Goal: Information Seeking & Learning: Find specific page/section

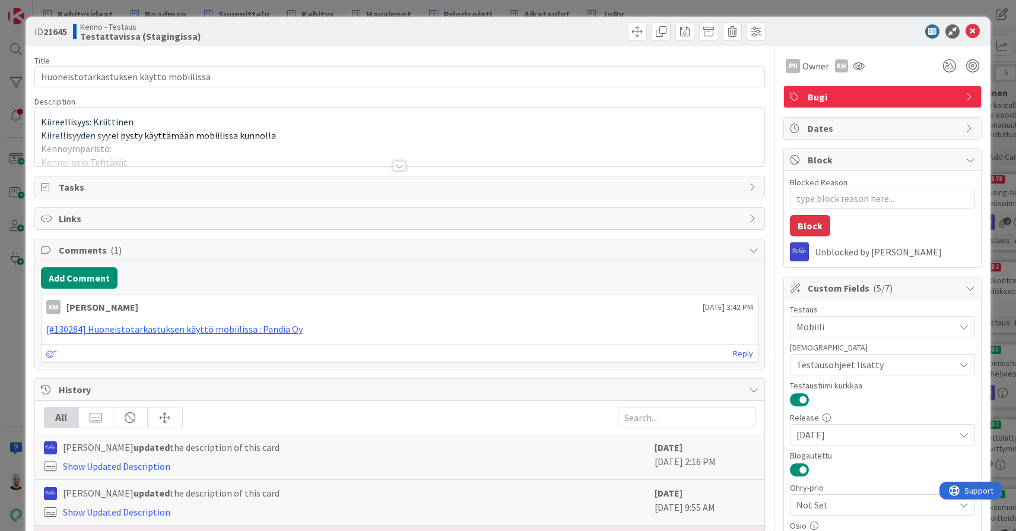
click at [400, 171] on div "Title 39 / 128 Huoneistotarkastuksen käyttö mobiilissa Description Kiireellisyy…" at bounding box center [399, 487] width 731 height 882
click at [402, 166] on div at bounding box center [399, 165] width 13 height 9
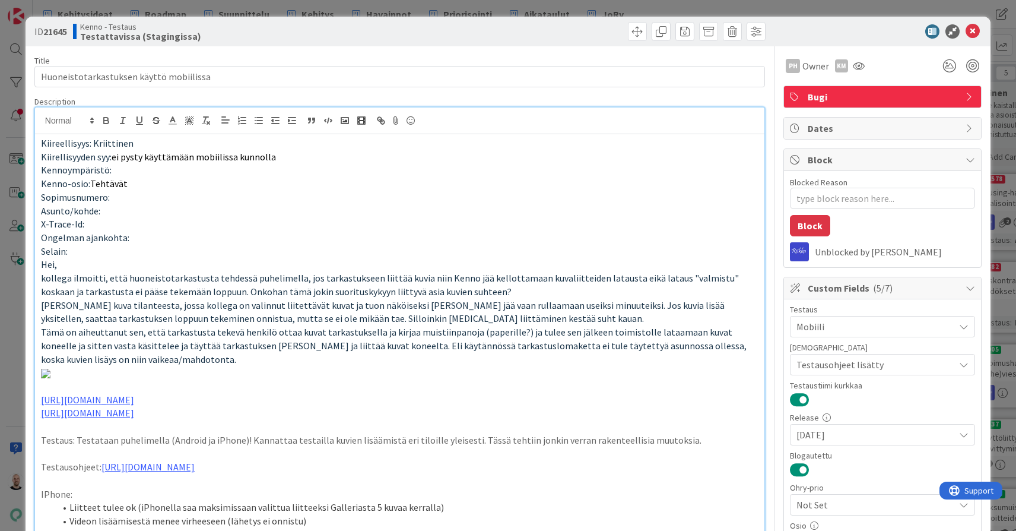
type textarea "x"
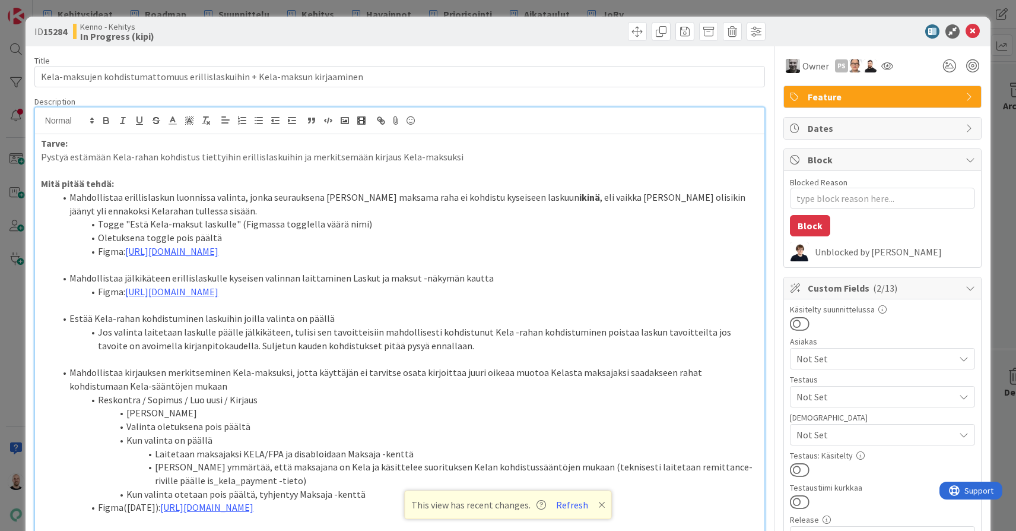
click at [559, 9] on div "ID 15284 Kenno - Kehitys In Progress (kipi) Title 74 / 128 Kela-maksujen kohdis…" at bounding box center [508, 265] width 1016 height 531
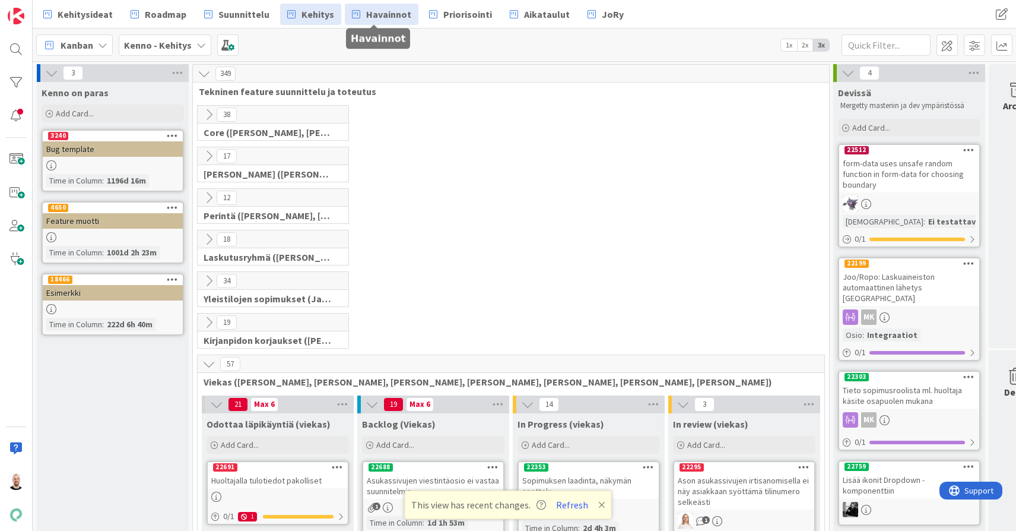
click at [374, 15] on span "Havainnot" at bounding box center [388, 14] width 45 height 14
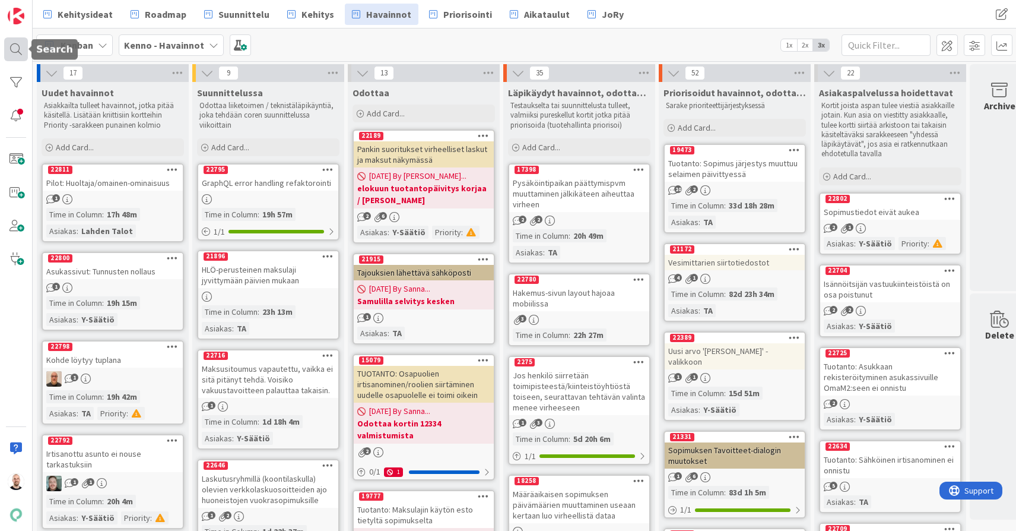
click at [11, 42] on div at bounding box center [16, 49] width 24 height 24
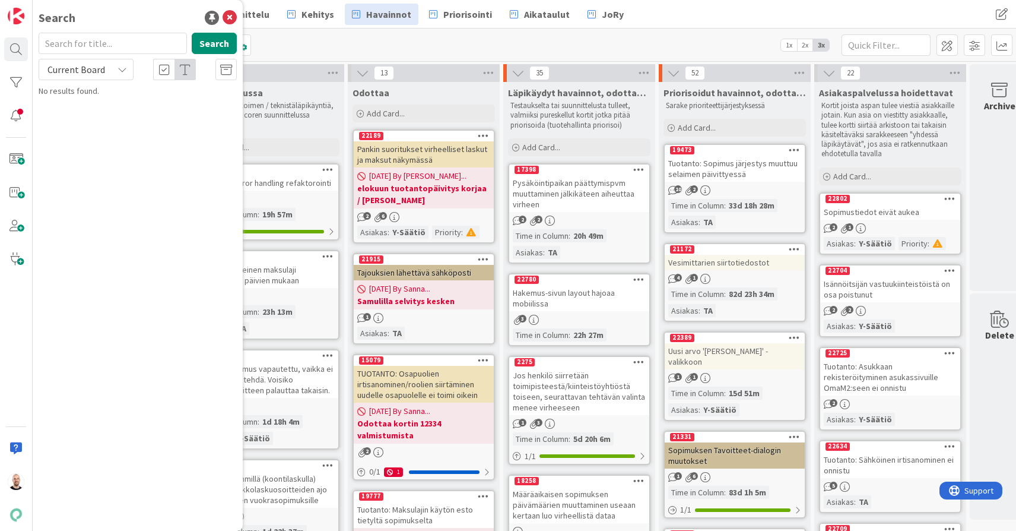
click at [114, 42] on input "text" at bounding box center [113, 43] width 148 height 21
type input "22638"
click at [88, 71] on span "Current Board" at bounding box center [76, 70] width 58 height 12
click at [90, 116] on span "All Boards" at bounding box center [106, 119] width 123 height 18
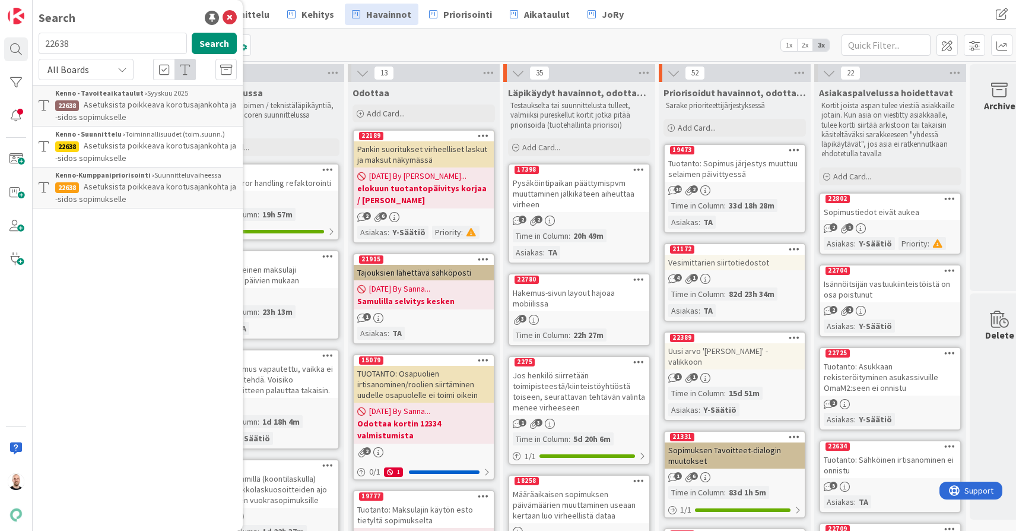
click at [163, 148] on span "Asetuksista poikkeava korotusajankohta ja -sidos sopimukselle" at bounding box center [145, 151] width 181 height 23
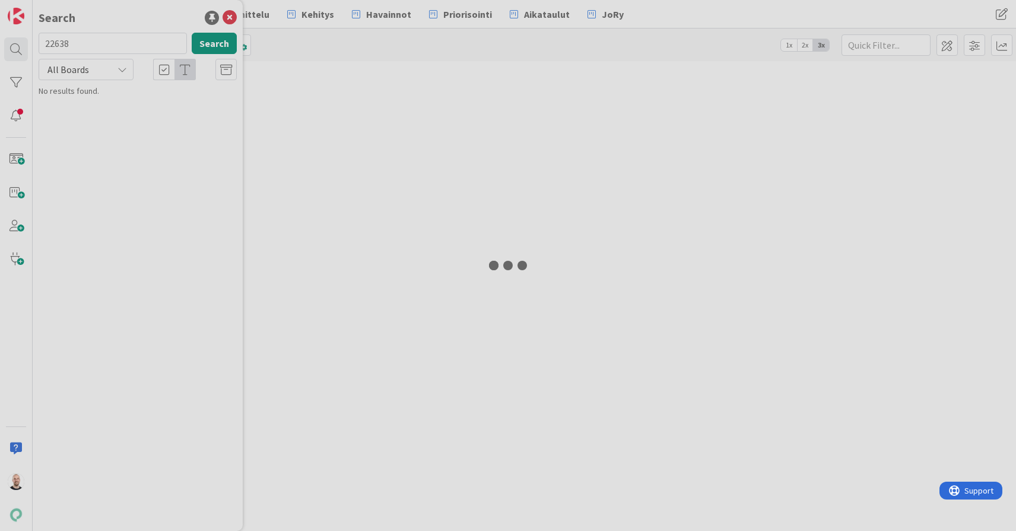
type textarea "x"
type input "17970"
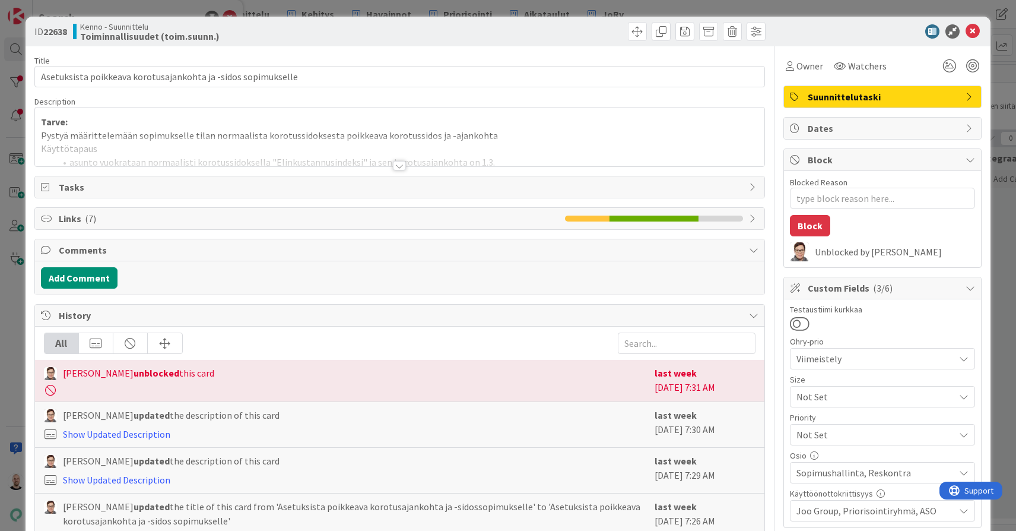
click at [399, 165] on div at bounding box center [399, 165] width 13 height 9
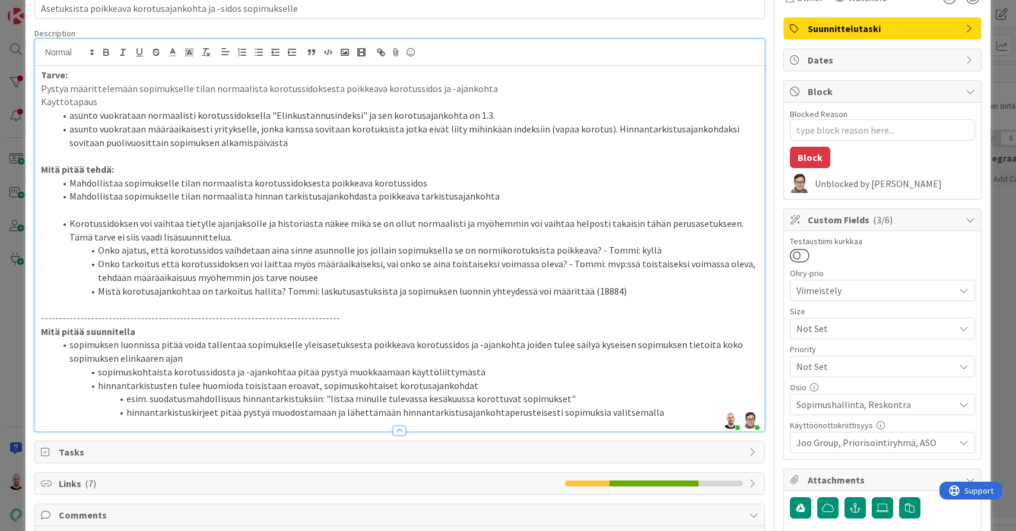
scroll to position [69, 0]
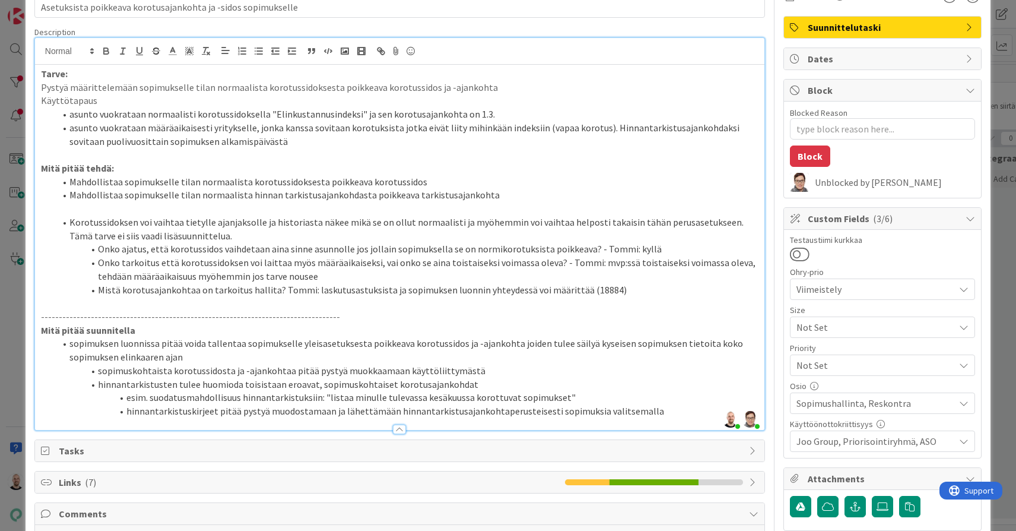
type textarea "x"
type input "Asetuksista poikkeava sajankohta ja -sidos sopimukselle"
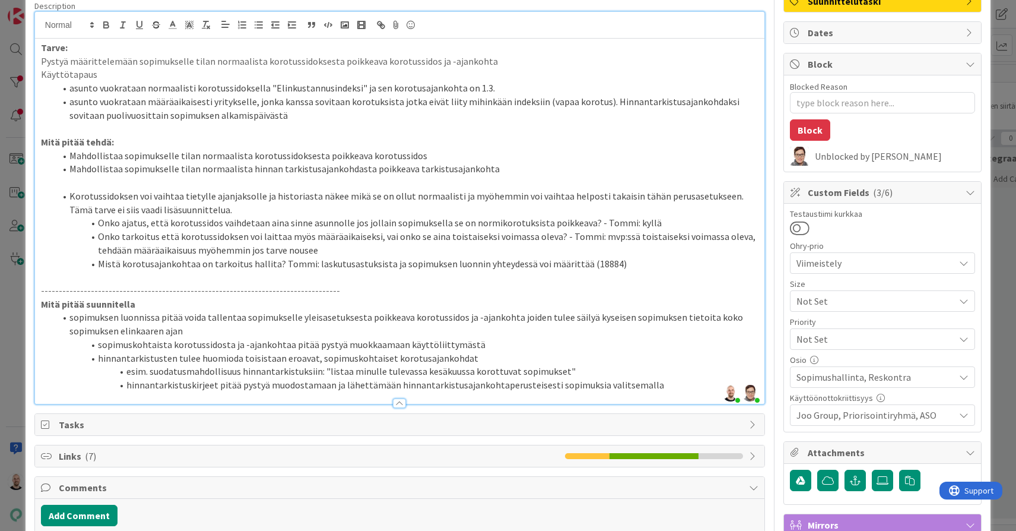
scroll to position [95, 0]
type textarea "x"
type input "Asetuksista poikkeava tarkistusajankohta ja -sidos sopimukselle"
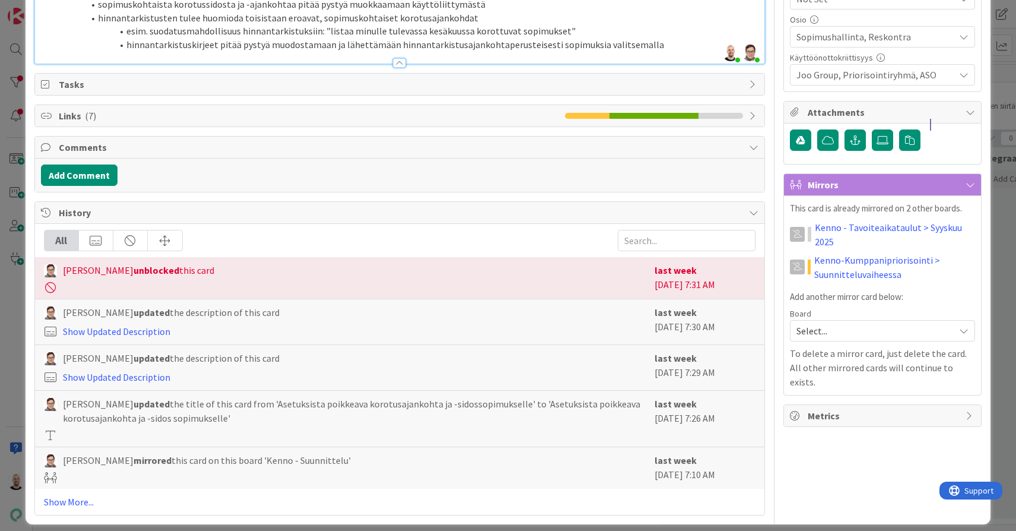
scroll to position [435, 0]
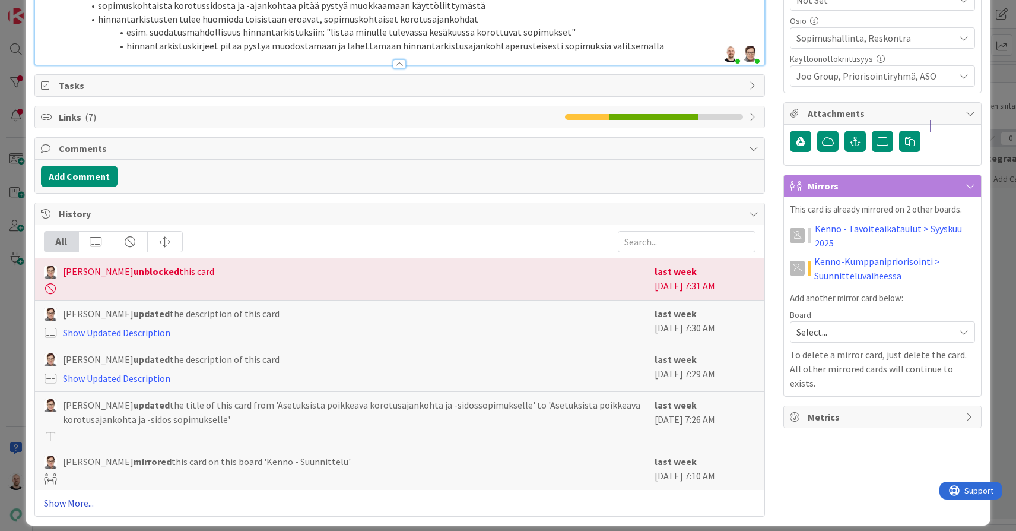
click at [76, 496] on link "Show More..." at bounding box center [400, 503] width 712 height 14
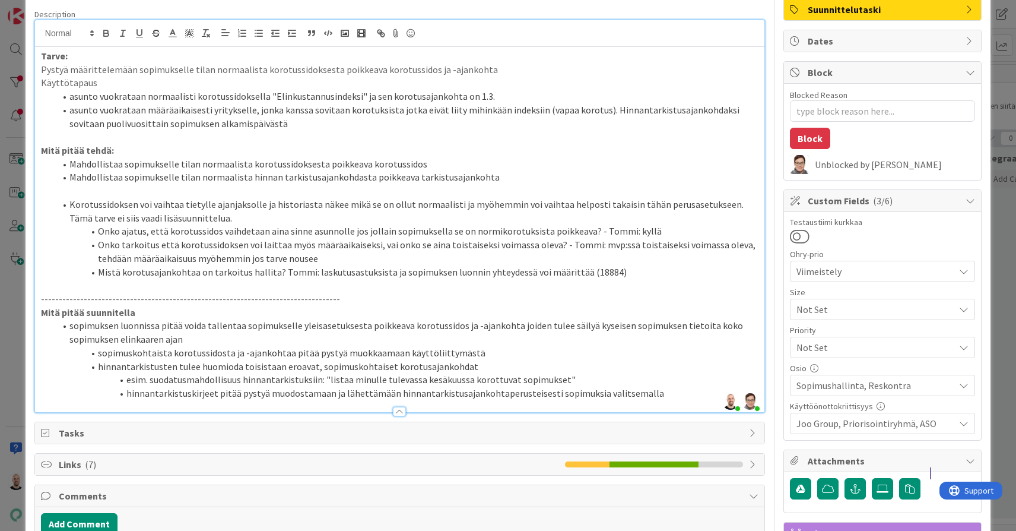
scroll to position [84, 0]
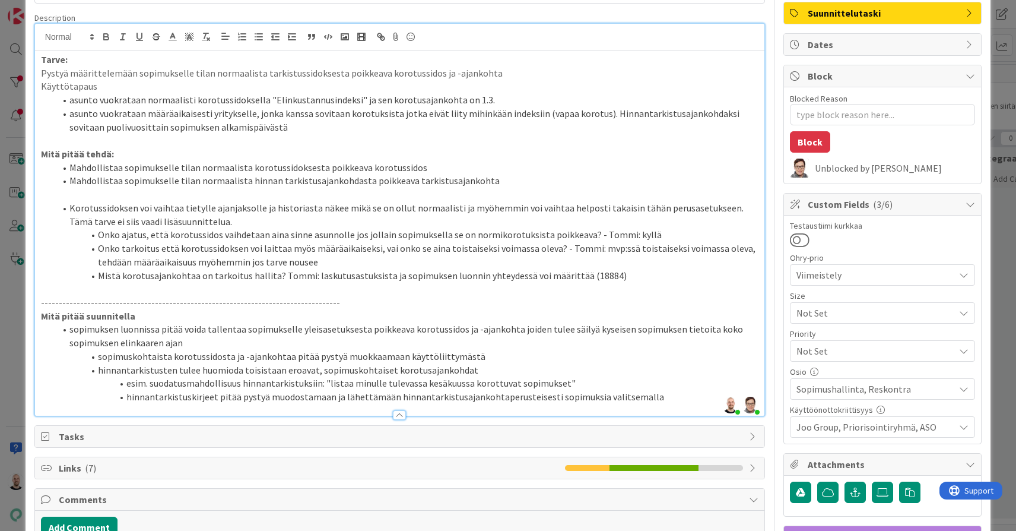
type textarea "x"
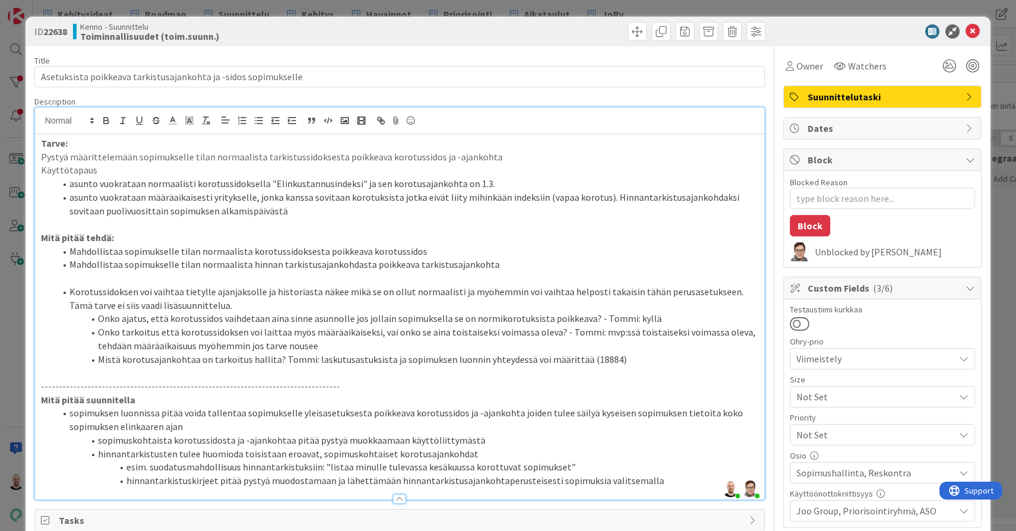
scroll to position [0, 0]
click at [588, 353] on li "Mistä korotusajankohtaa on tarkoitus hallita? Tommi: laskutusastuksista ja sopi…" at bounding box center [406, 360] width 703 height 14
copy li "18884"
click at [595, 14] on div "ID 22638 Kenno - Suunnittelu Toiminnallisuudet (toim.suunn.) Title 63 / 128 Ase…" at bounding box center [508, 265] width 1016 height 531
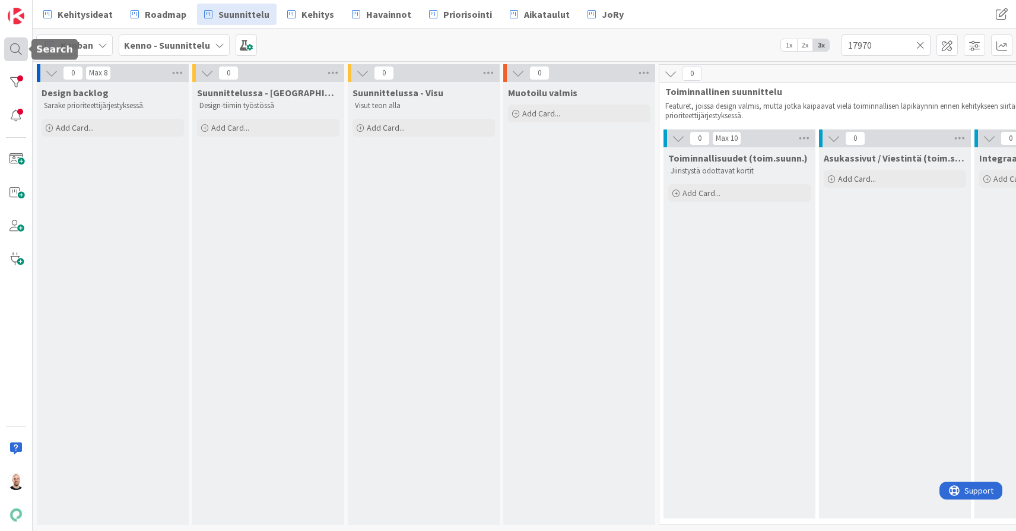
click at [17, 40] on div at bounding box center [16, 49] width 24 height 24
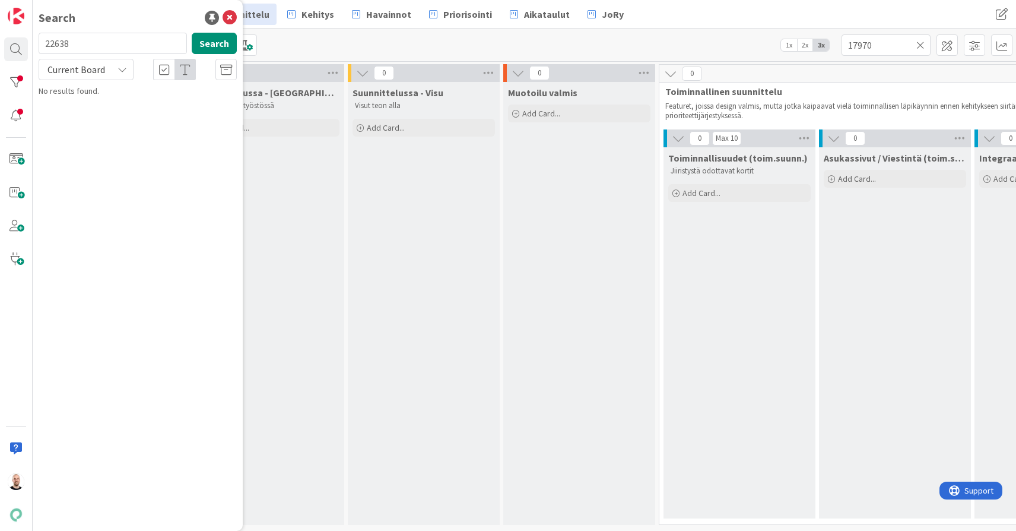
click at [99, 41] on input "22638" at bounding box center [113, 43] width 148 height 21
type input "18884"
click at [101, 68] on span "Current Board" at bounding box center [76, 70] width 58 height 12
click at [93, 113] on span "All Boards" at bounding box center [106, 119] width 123 height 18
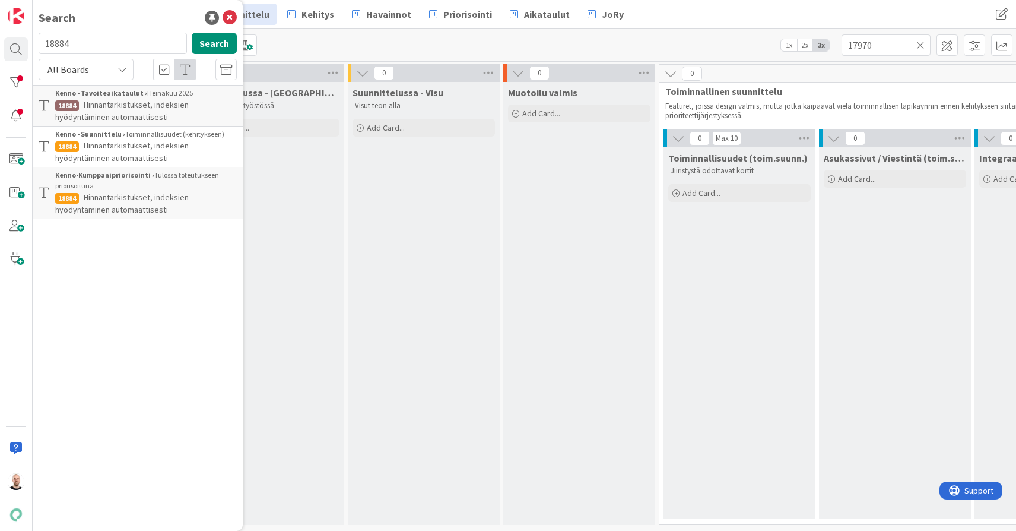
drag, startPoint x: 217, startPoint y: 46, endPoint x: 199, endPoint y: 145, distance: 100.6
click at [199, 145] on div "18884 Search All Boards Current Board All Boards Kenno - Tavoiteaikataulut › He…" at bounding box center [138, 126] width 198 height 186
click at [182, 147] on span "Hinnantarkistukset, indeksien hyödyntäminen automaattisesti" at bounding box center [122, 151] width 134 height 23
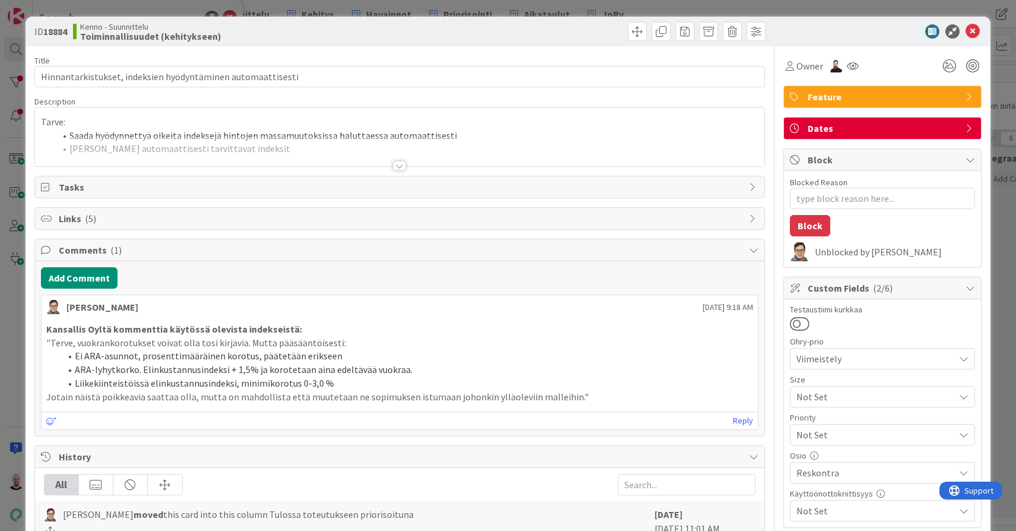
click at [402, 165] on div at bounding box center [399, 165] width 13 height 9
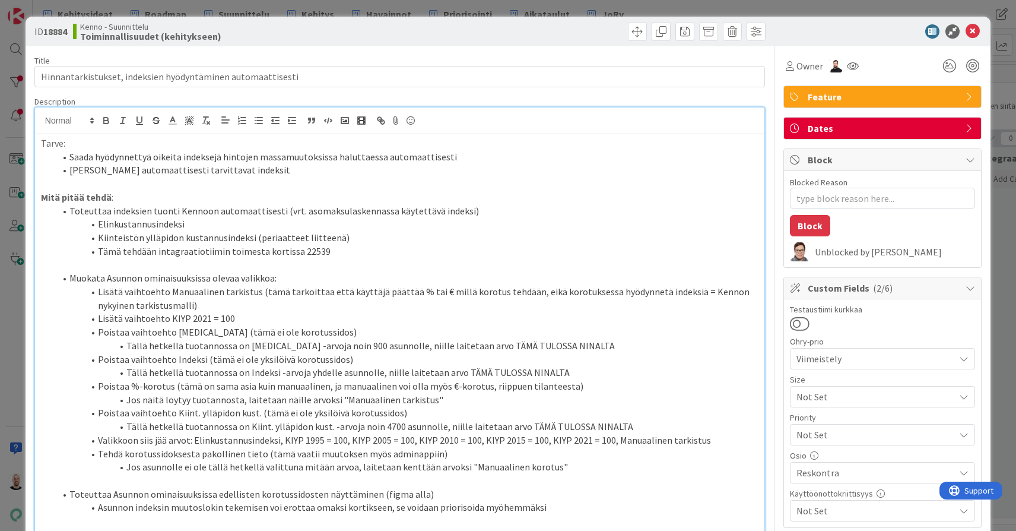
type textarea "x"
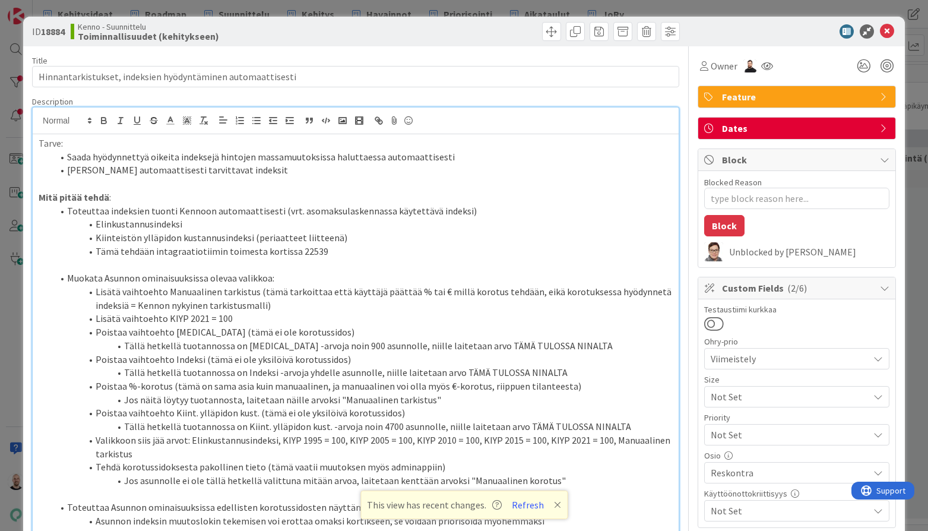
click at [616, 9] on div "ID 18884 Kenno - Suunnittelu Toiminnallisuudet (kehitykseen) Title 59 / 128 Hin…" at bounding box center [464, 265] width 928 height 531
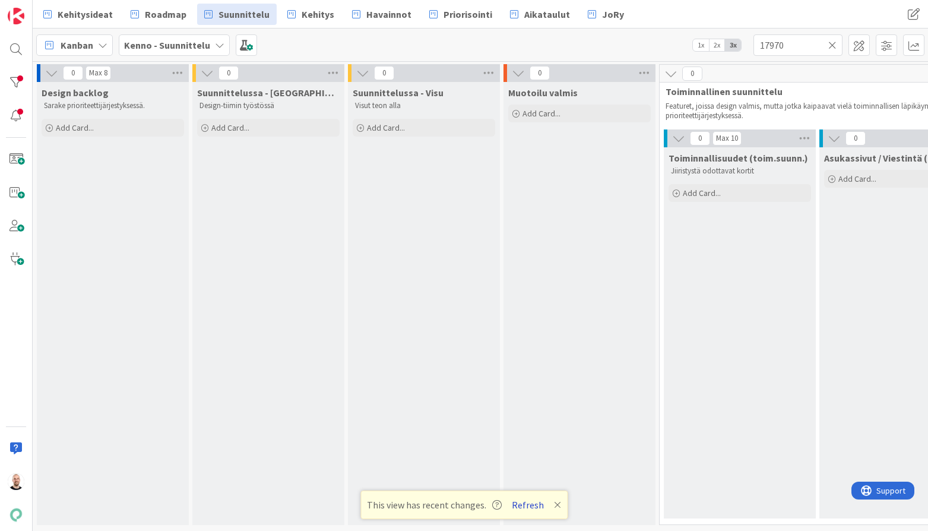
click at [532, 506] on button "Refresh" at bounding box center [528, 504] width 40 height 15
